Goal: Entertainment & Leisure: Consume media (video, audio)

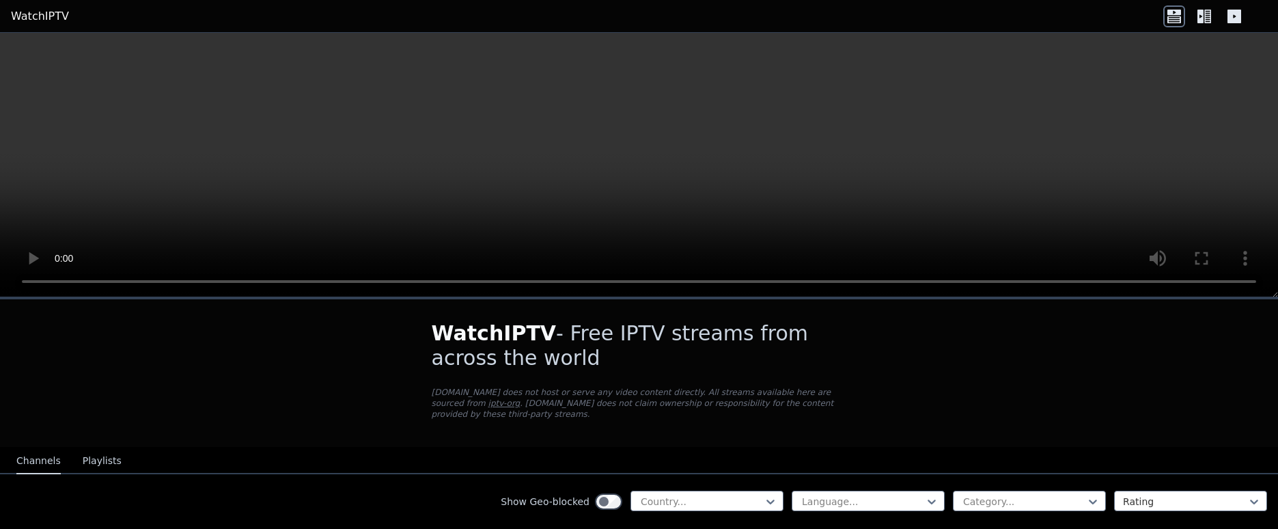
click at [1094, 126] on video at bounding box center [639, 165] width 1278 height 264
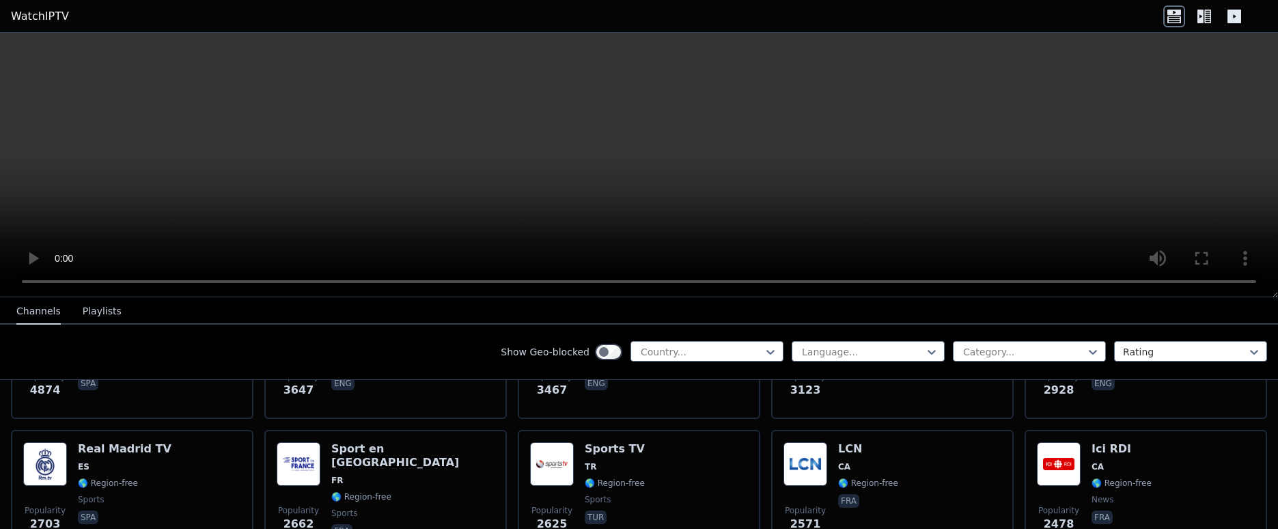
scroll to position [410, 0]
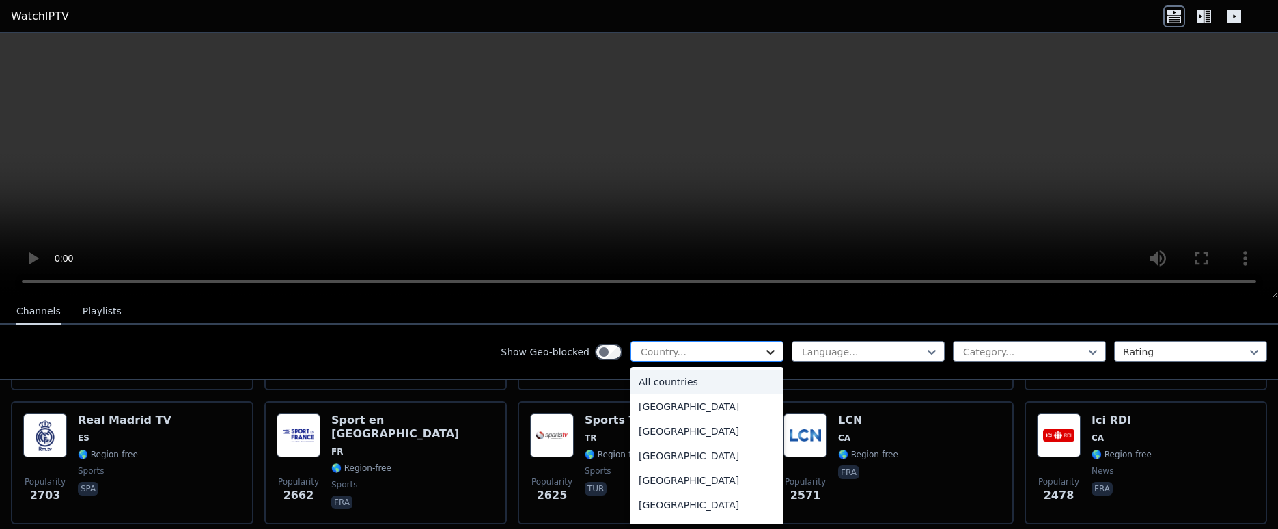
click at [764, 352] on icon at bounding box center [771, 352] width 14 height 14
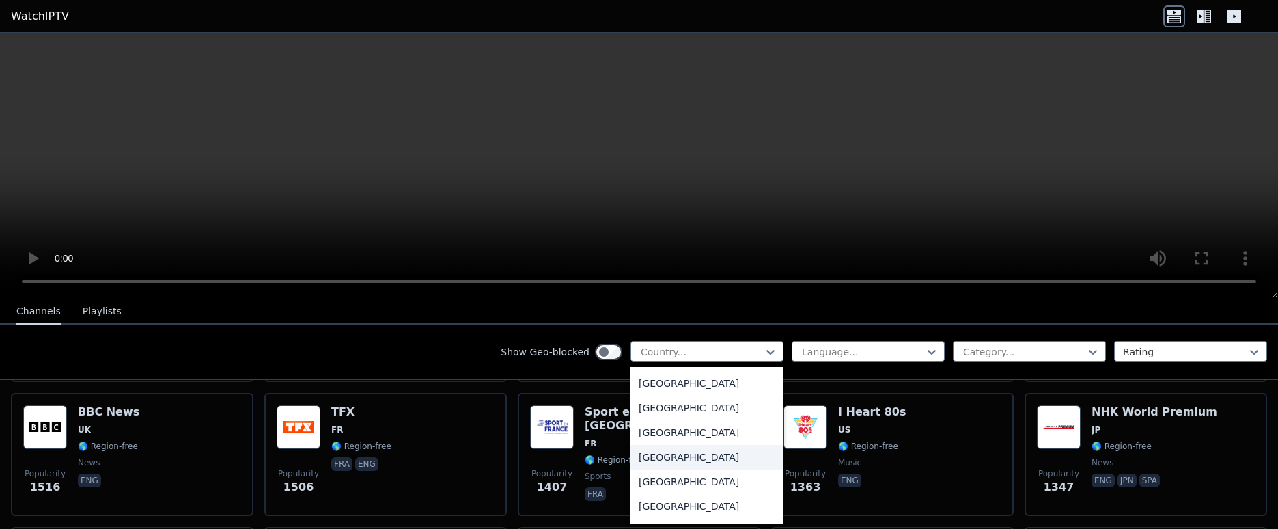
scroll to position [4440, 0]
click at [667, 384] on div "[GEOGRAPHIC_DATA]" at bounding box center [706, 382] width 153 height 25
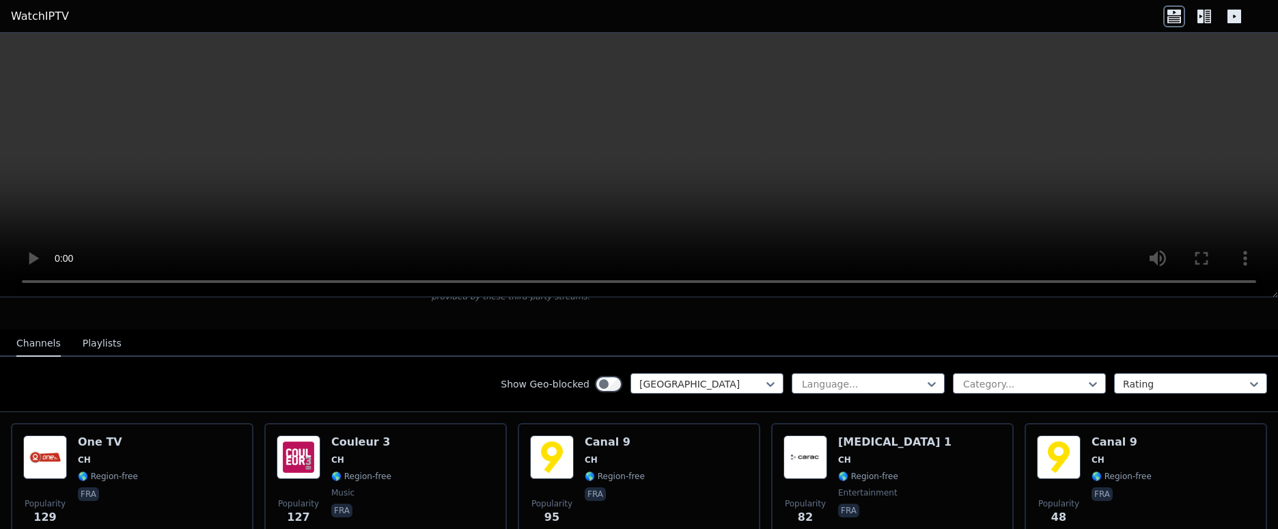
scroll to position [94, 0]
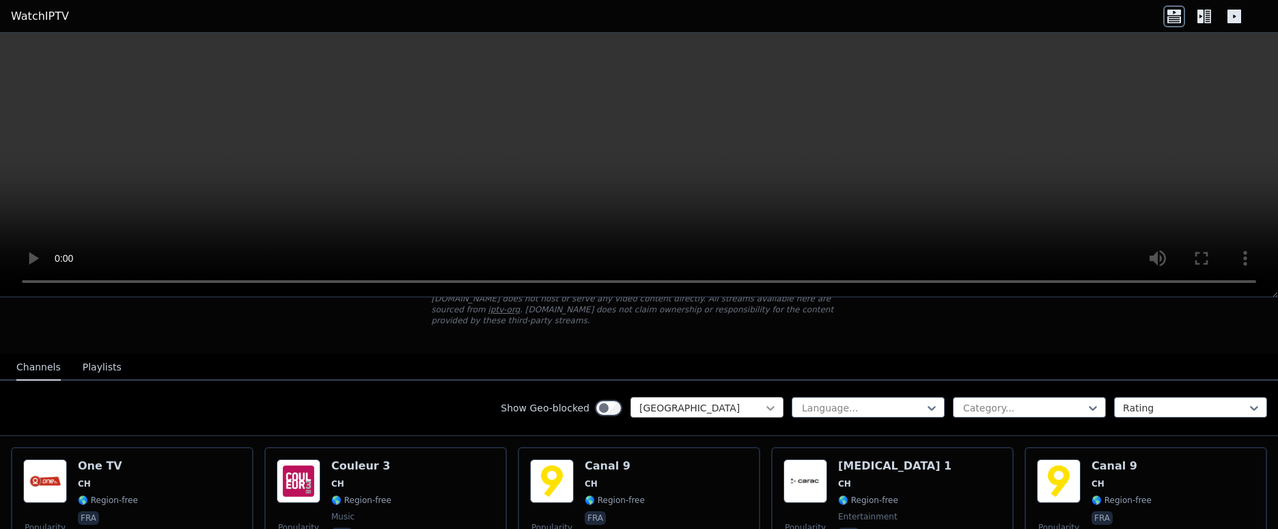
click at [764, 401] on icon at bounding box center [771, 408] width 14 height 14
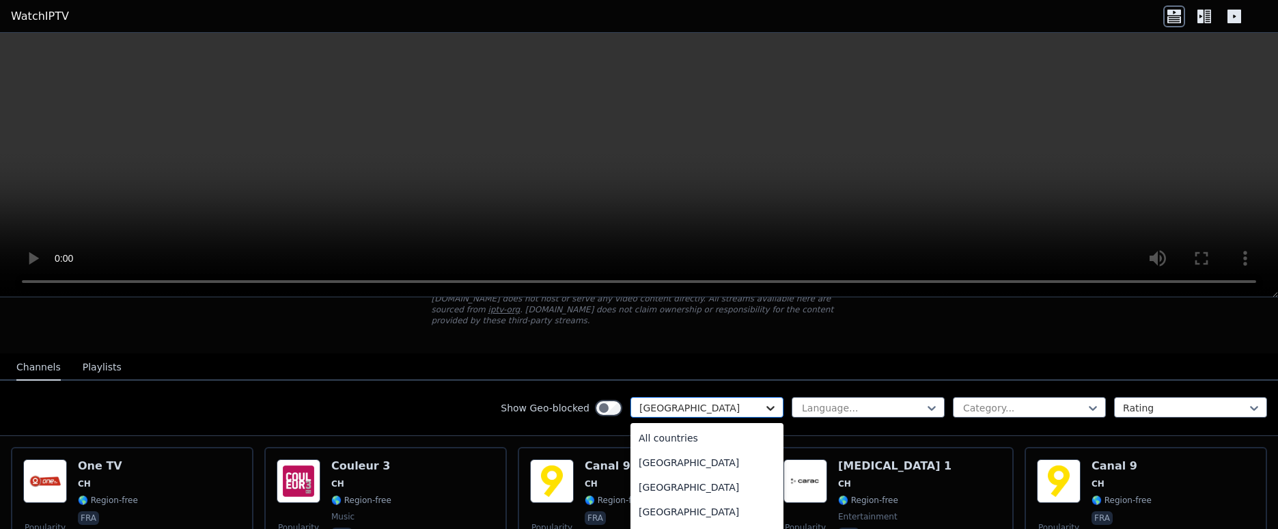
scroll to position [4270, 0]
click at [667, 448] on div "[GEOGRAPHIC_DATA]" at bounding box center [706, 459] width 153 height 25
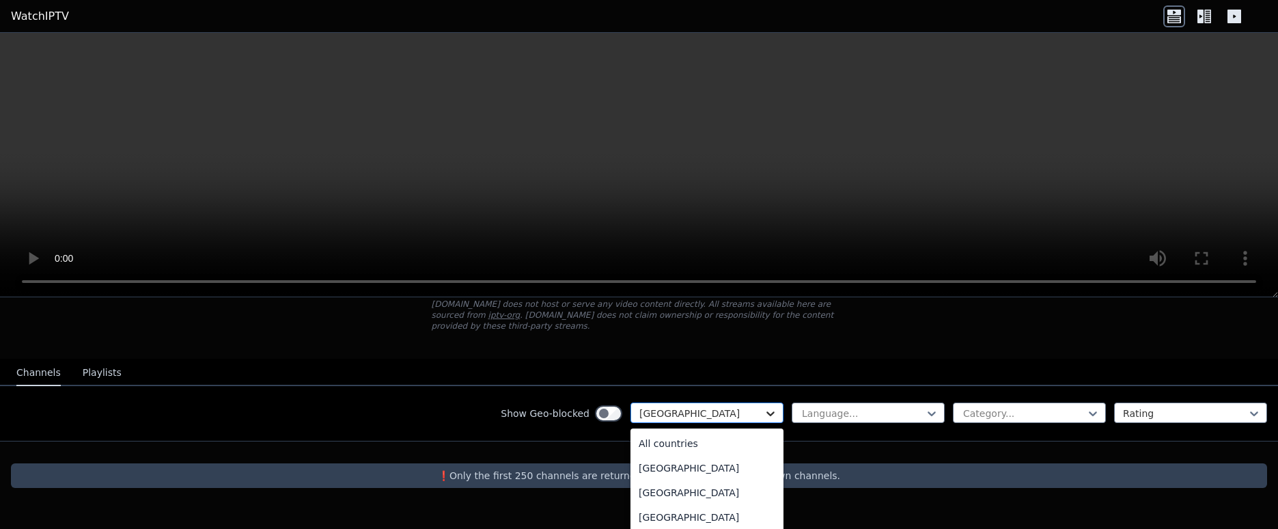
scroll to position [4123, 0]
click at [765, 423] on div "option [GEOGRAPHIC_DATA], selected. 206 results available. Use Up and Down to c…" at bounding box center [706, 412] width 153 height 20
click at [661, 480] on div "Slovakia" at bounding box center [706, 489] width 153 height 25
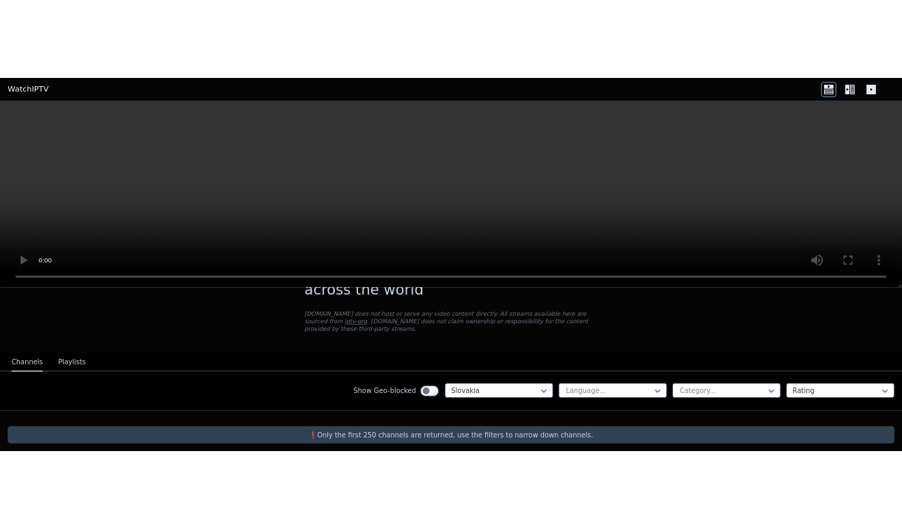
scroll to position [94, 0]
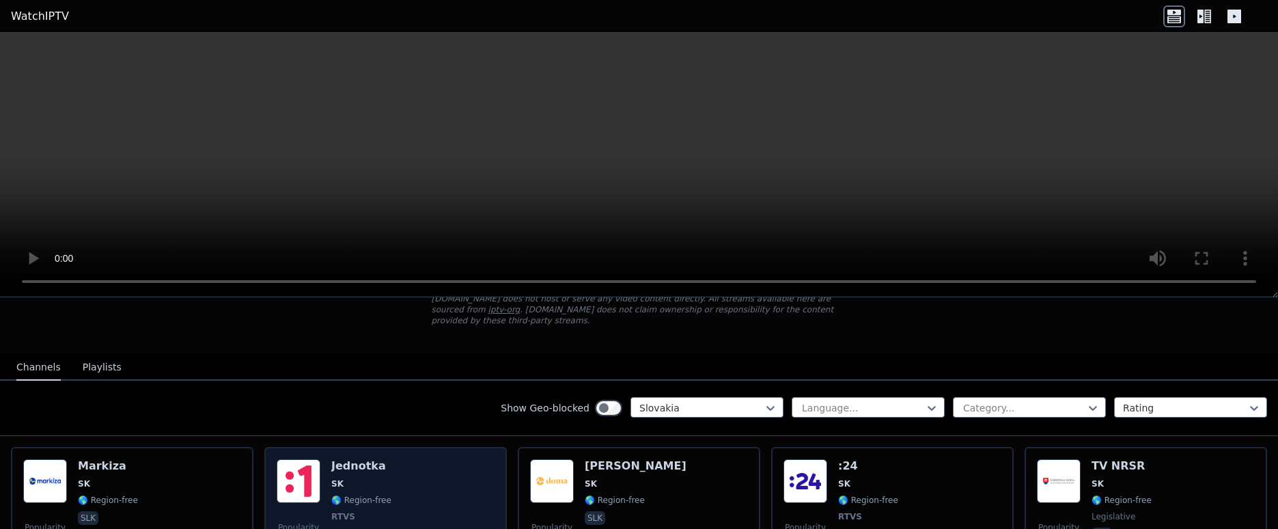
click at [309, 466] on img at bounding box center [299, 481] width 44 height 44
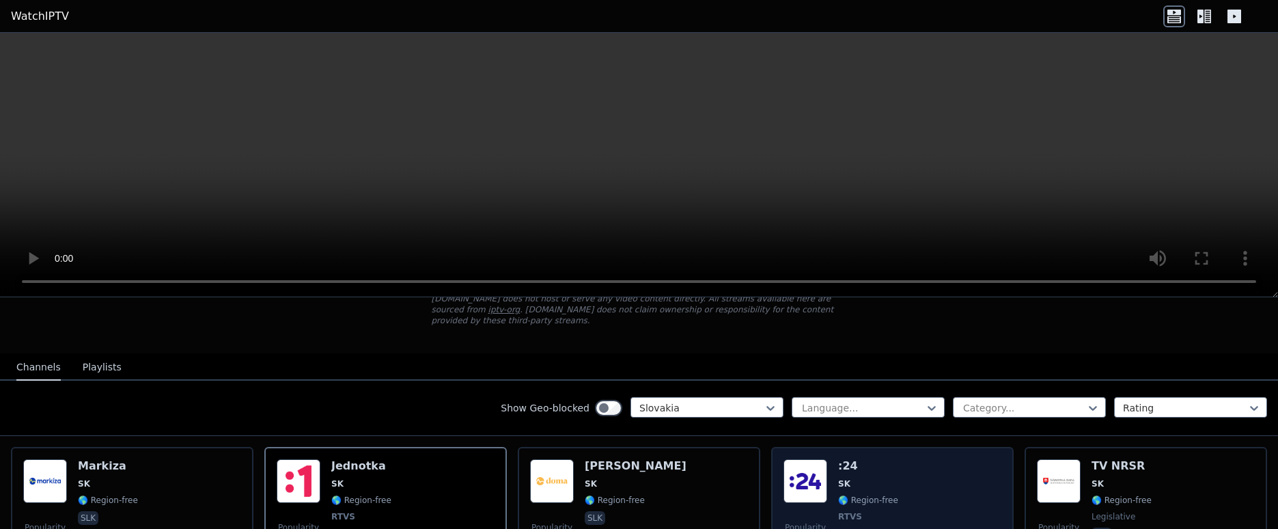
click at [808, 468] on img at bounding box center [805, 481] width 44 height 44
